Goal: Information Seeking & Learning: Learn about a topic

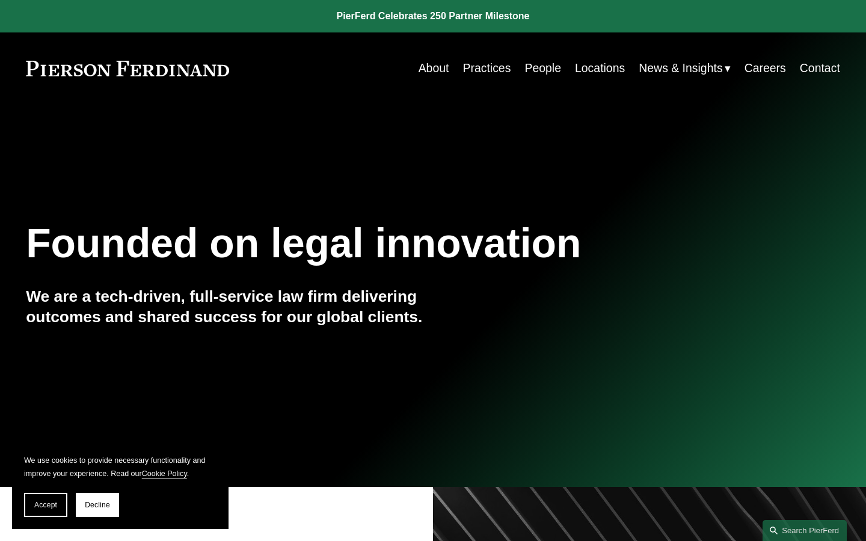
click at [590, 69] on link "Locations" at bounding box center [600, 68] width 50 height 23
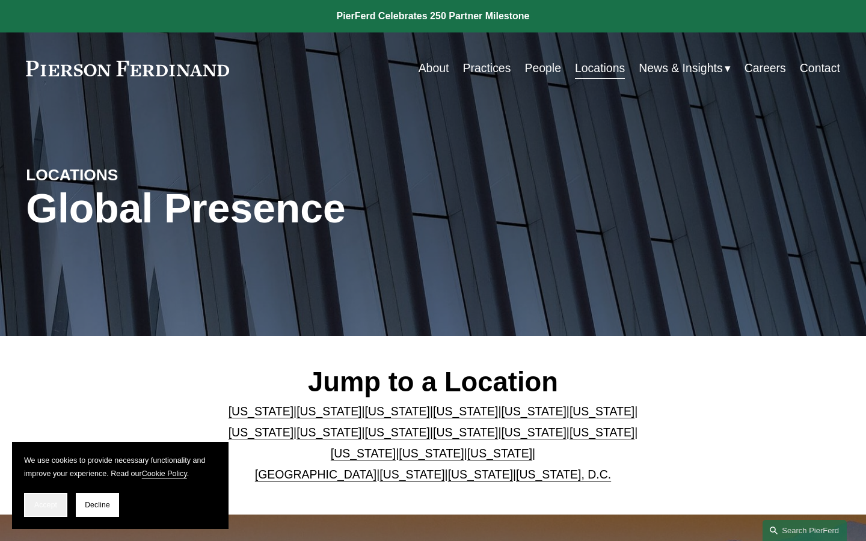
click at [43, 513] on button "Accept" at bounding box center [45, 505] width 43 height 24
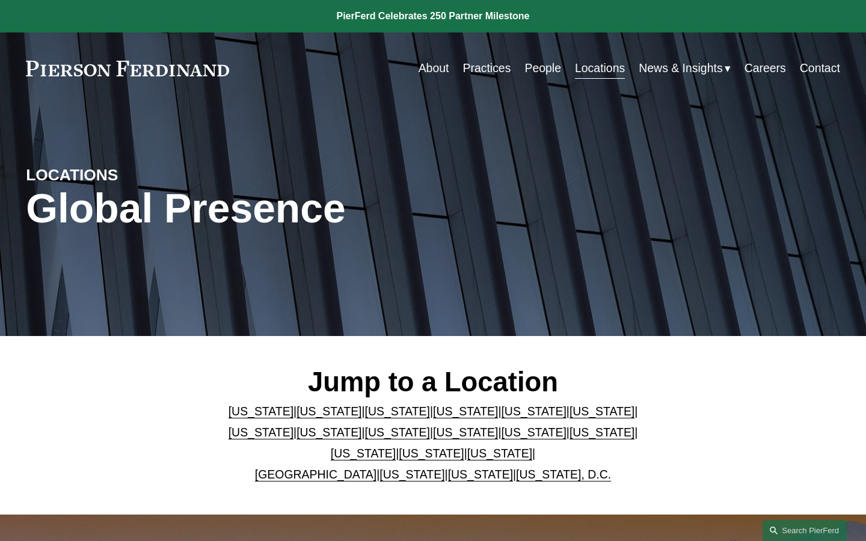
click at [526, 472] on link "Washington, D.C." at bounding box center [563, 474] width 95 height 13
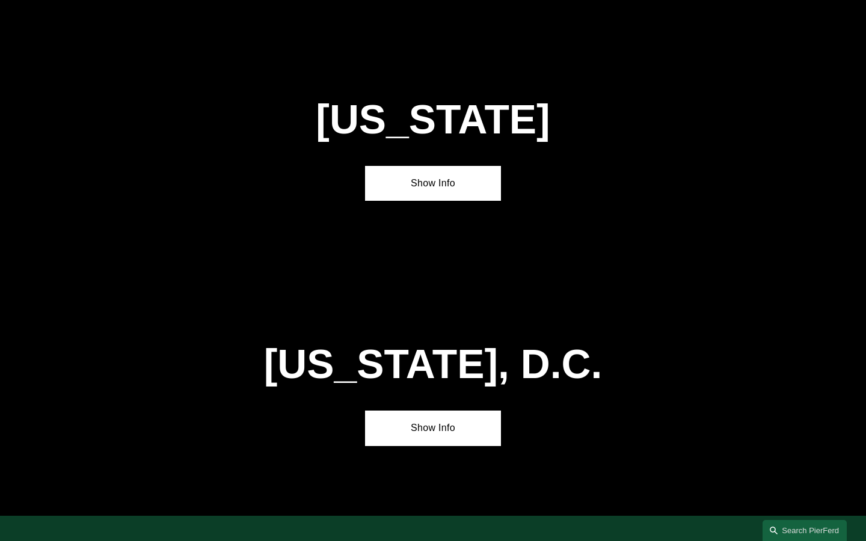
scroll to position [4877, 0]
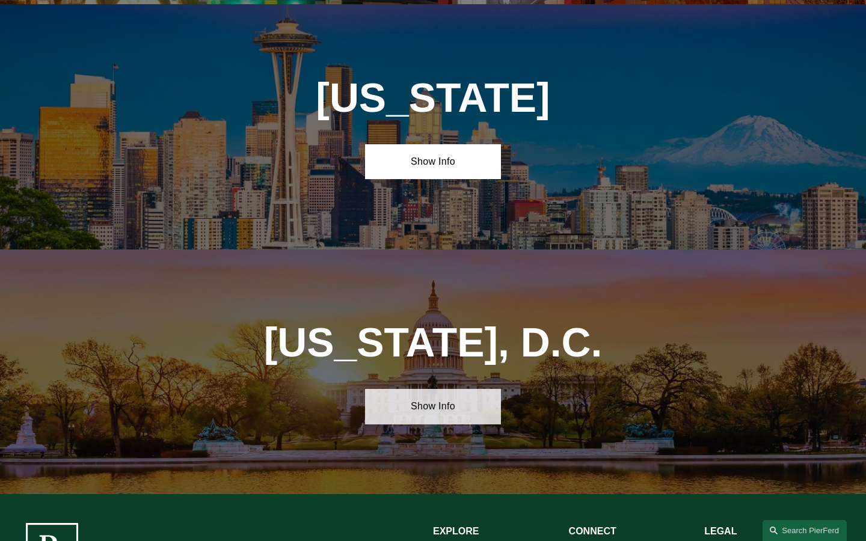
click at [464, 389] on link "Show Info" at bounding box center [433, 406] width 136 height 35
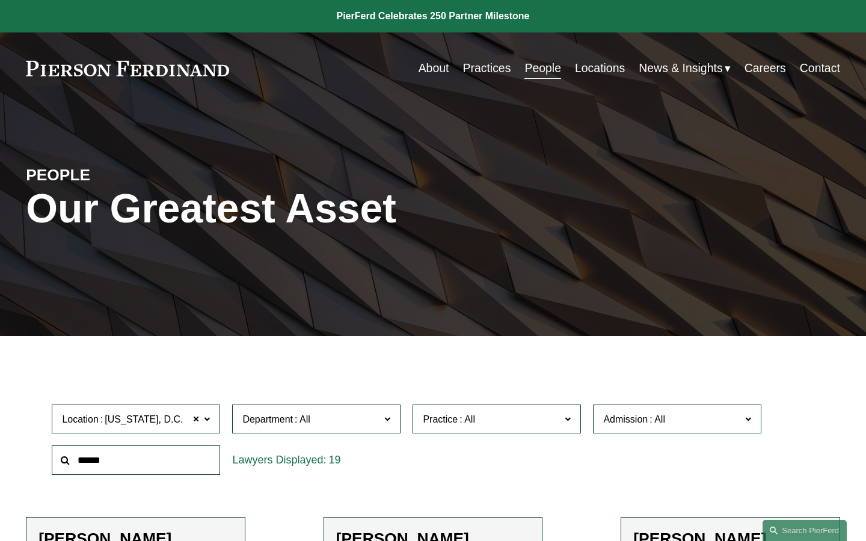
click at [774, 70] on link "Careers" at bounding box center [764, 68] width 41 height 23
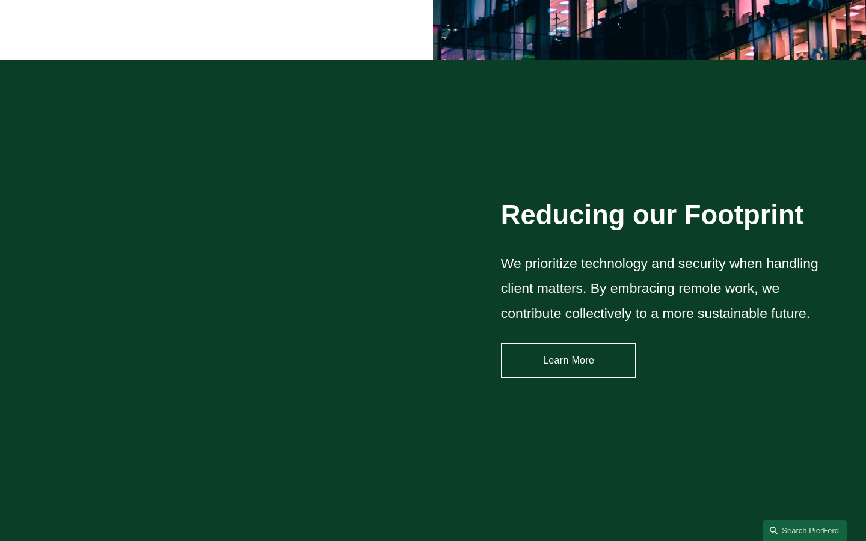
scroll to position [1491, 0]
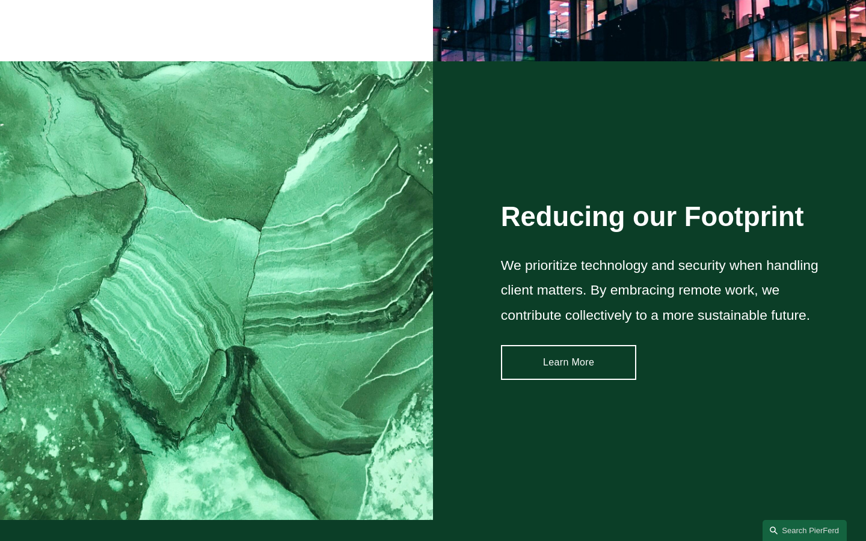
click at [618, 371] on link "Learn More" at bounding box center [569, 362] width 136 height 35
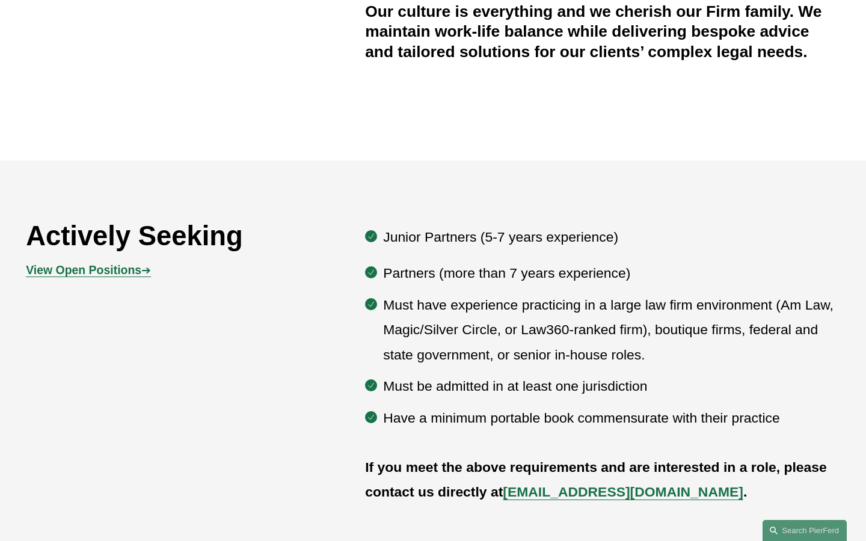
scroll to position [548, 0]
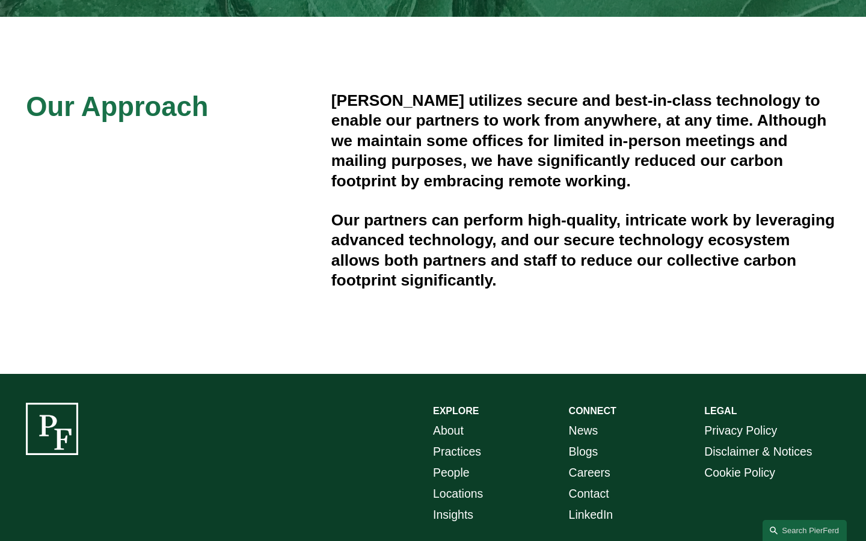
scroll to position [45, 0]
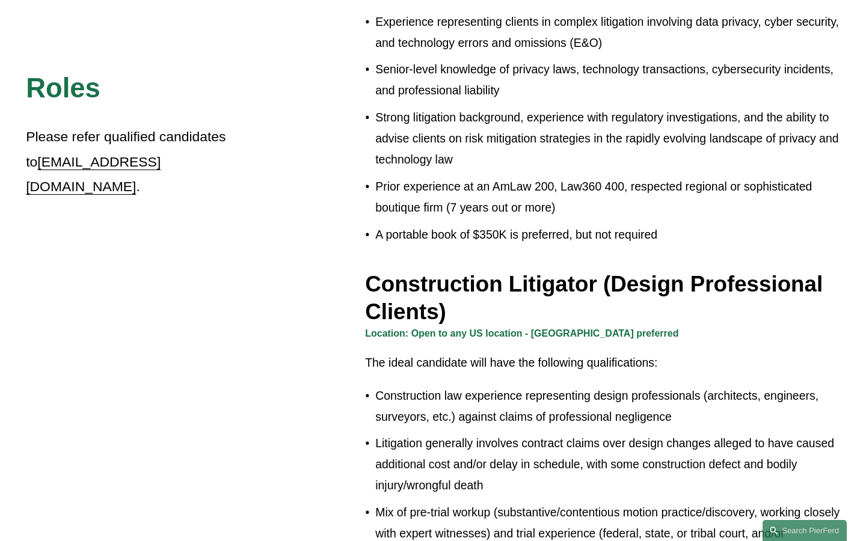
scroll to position [224, 0]
